Goal: Find specific page/section: Find specific page/section

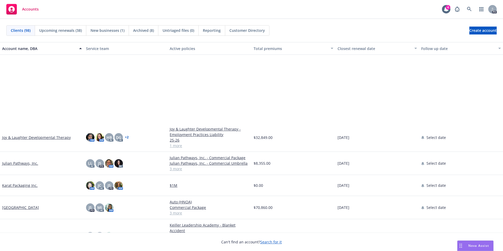
scroll to position [816, 0]
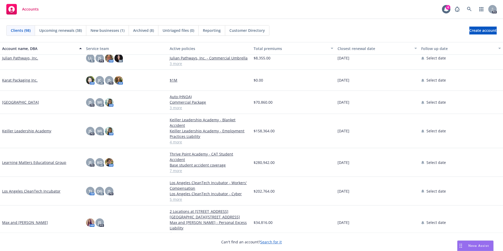
click at [22, 132] on link "Keiller Leadership Academy" at bounding box center [26, 131] width 49 height 6
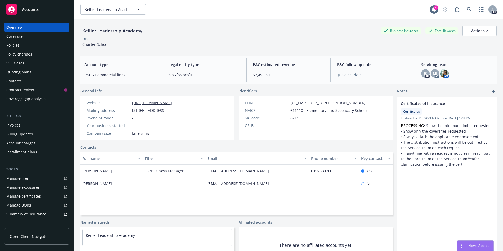
click at [19, 45] on div "Policies" at bounding box center [12, 45] width 13 height 8
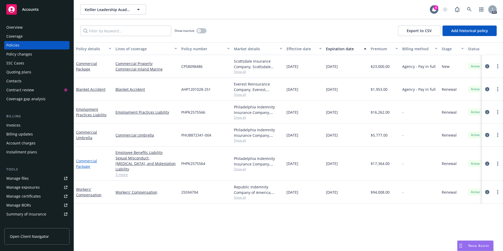
click at [81, 159] on link "Commercial Package" at bounding box center [86, 163] width 21 height 11
